Goal: Submit feedback/report problem

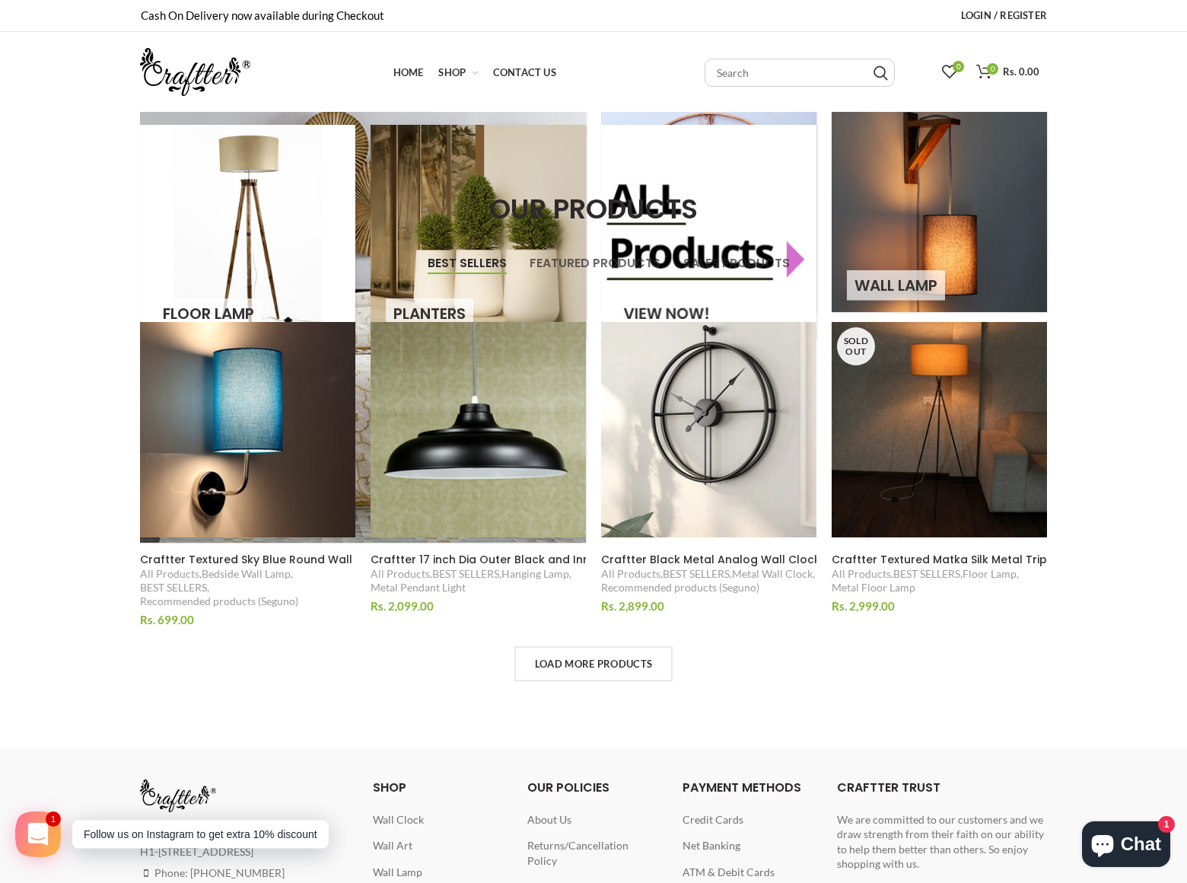
scroll to position [99, 0]
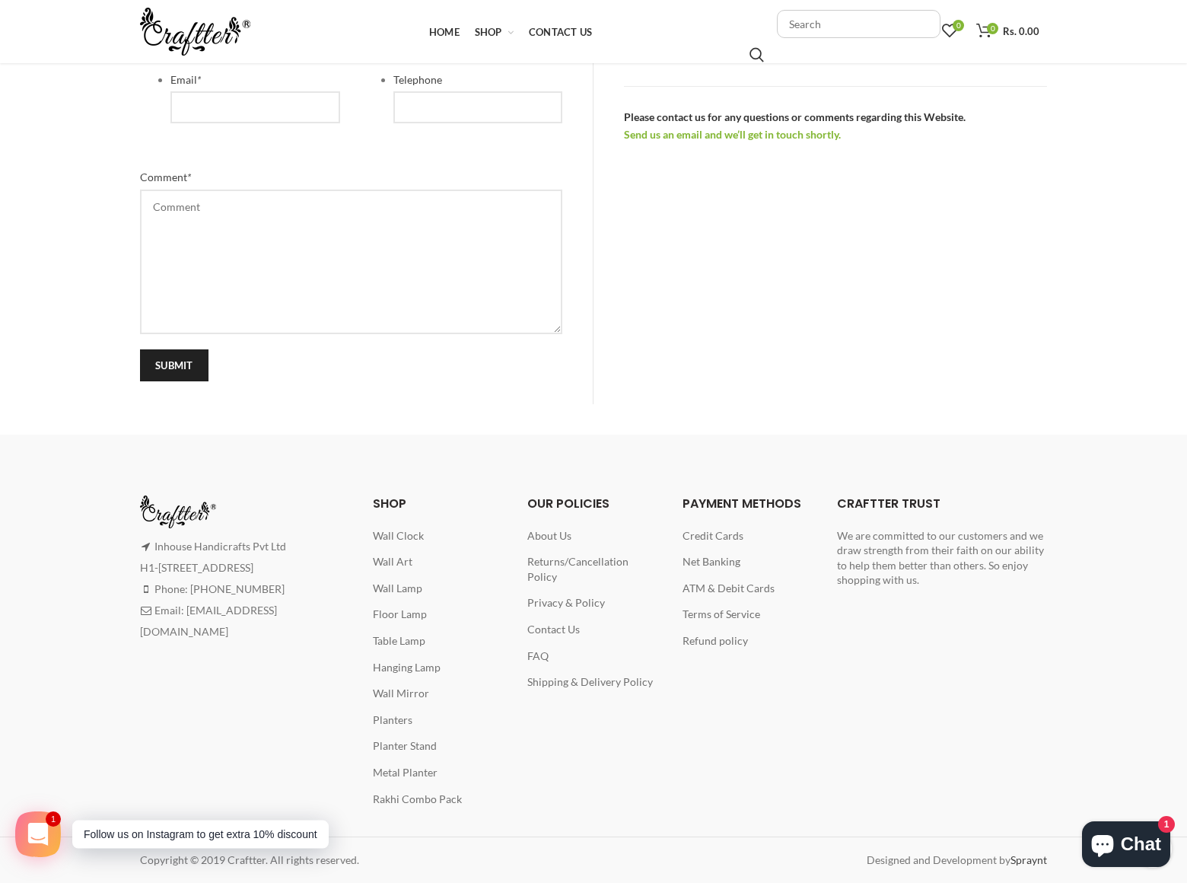
scroll to position [393, 0]
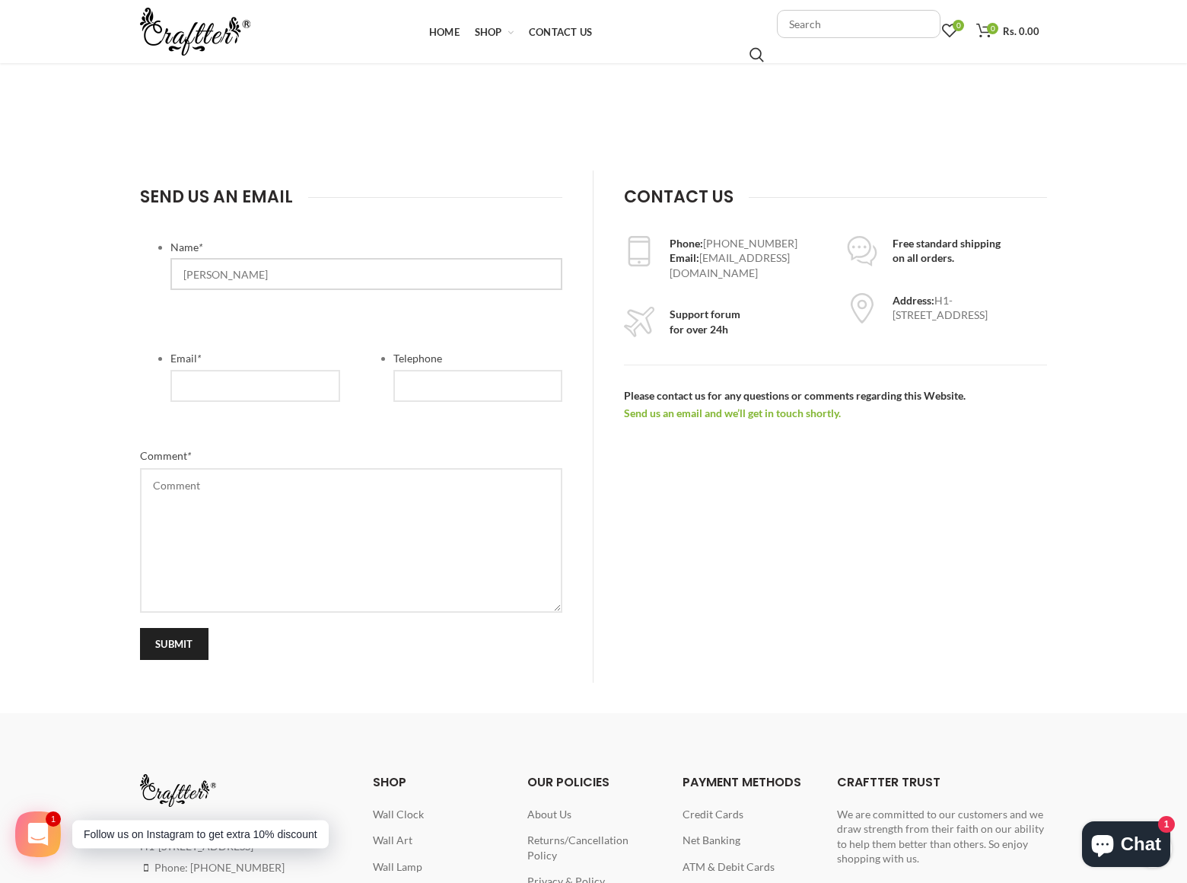
type input "[PERSON_NAME]"
type input "[PERSON_NAME][EMAIL_ADDRESS][DOMAIN_NAME]"
type input "8054002077"
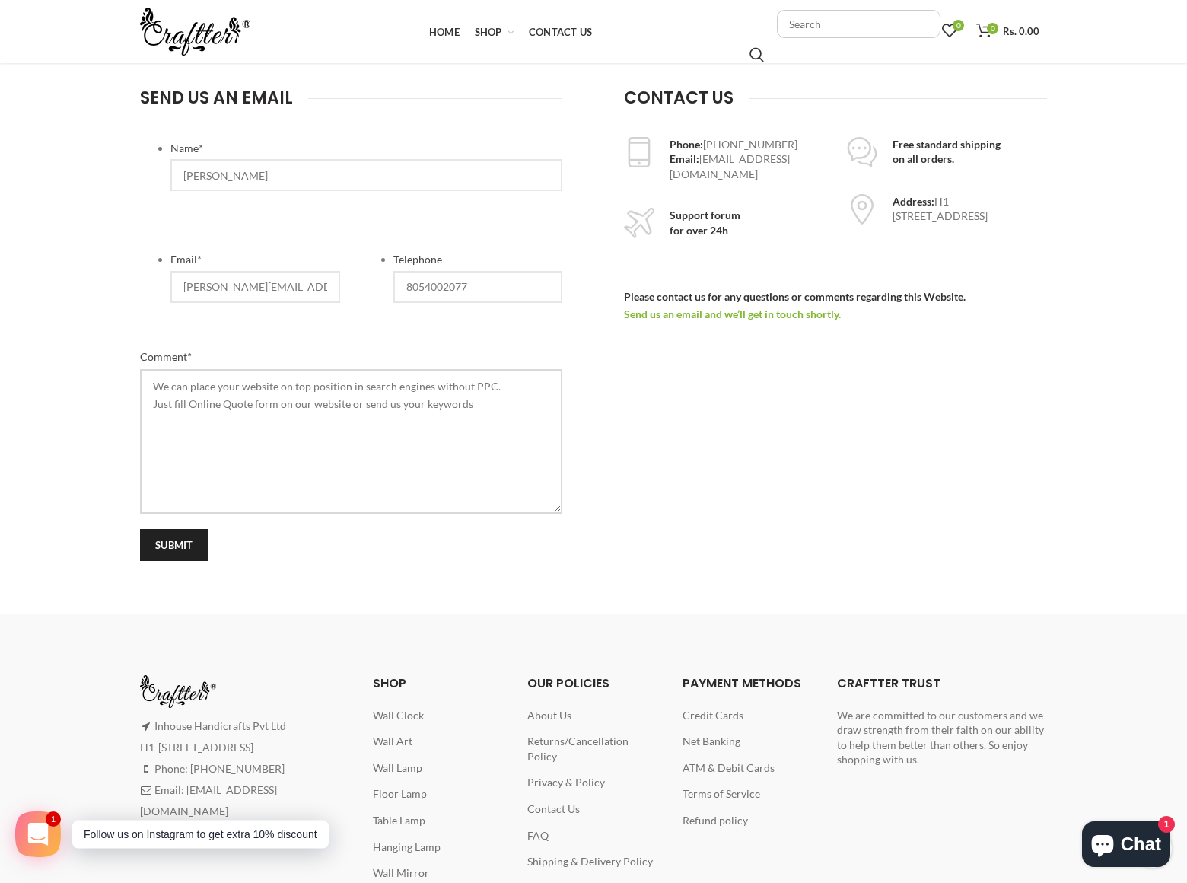
scroll to position [0, 0]
type textarea "We can place your website on top position in search engines without PPC. Just f…"
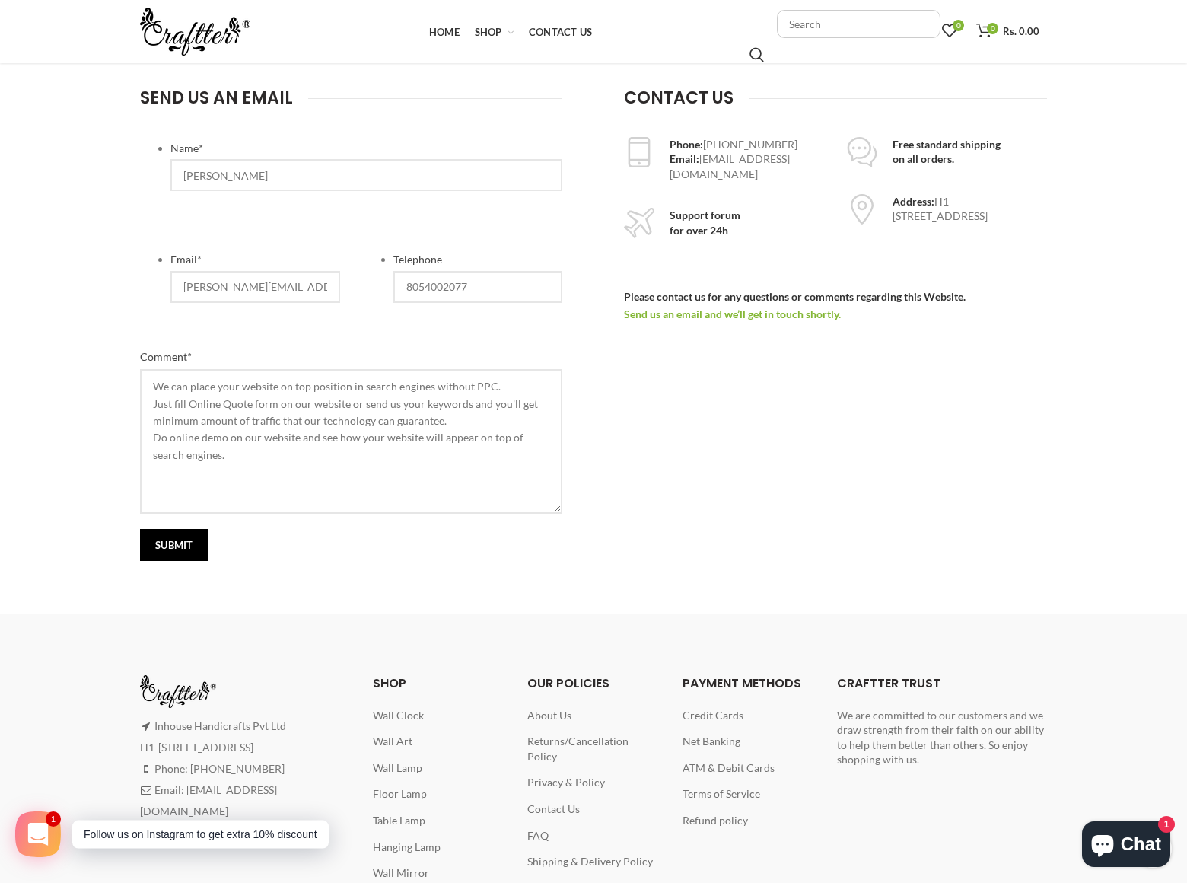
click at [174, 545] on input "submit" at bounding box center [174, 545] width 68 height 32
